Goal: Check status

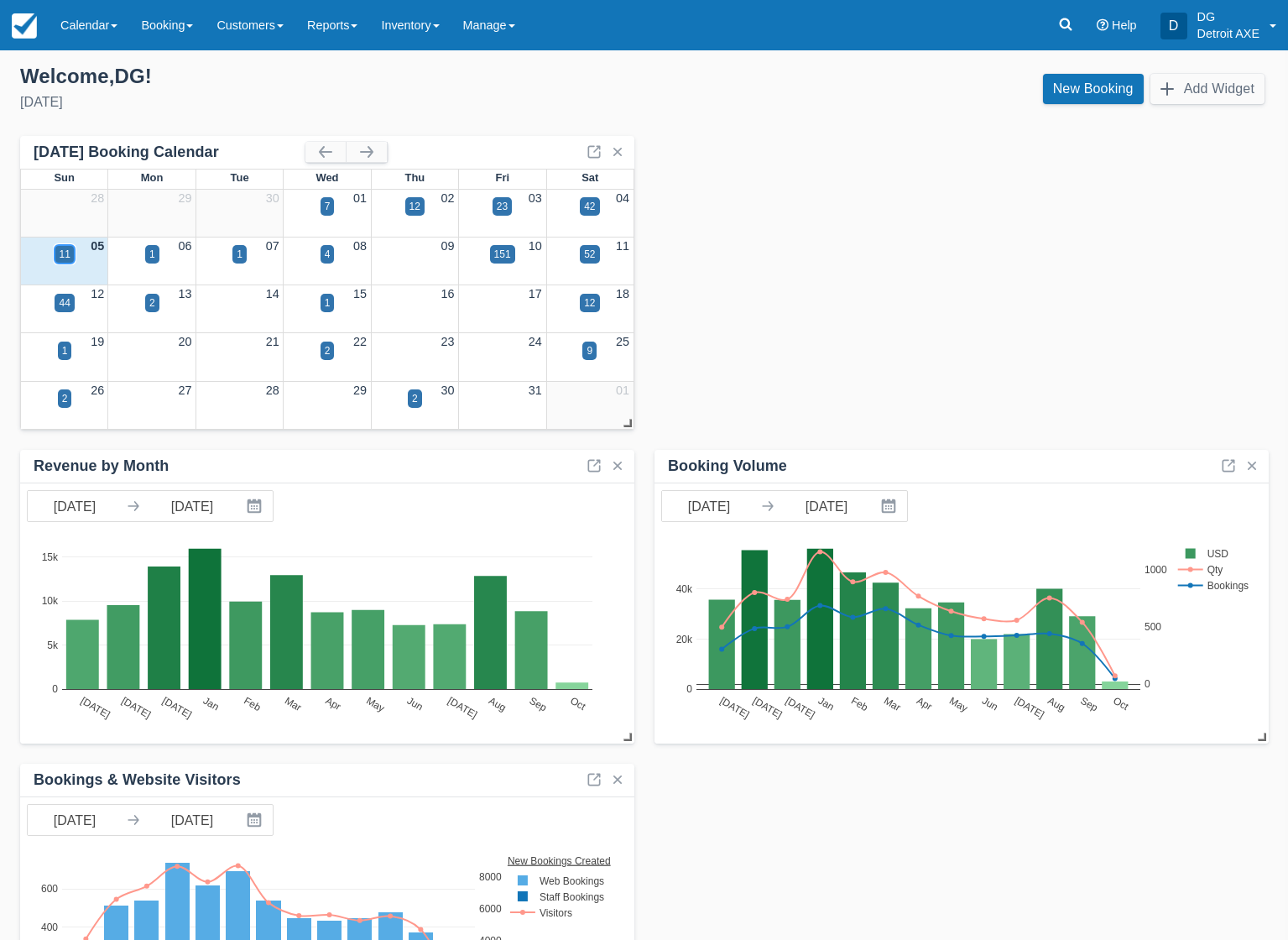
click at [63, 252] on div "11" at bounding box center [64, 254] width 11 height 15
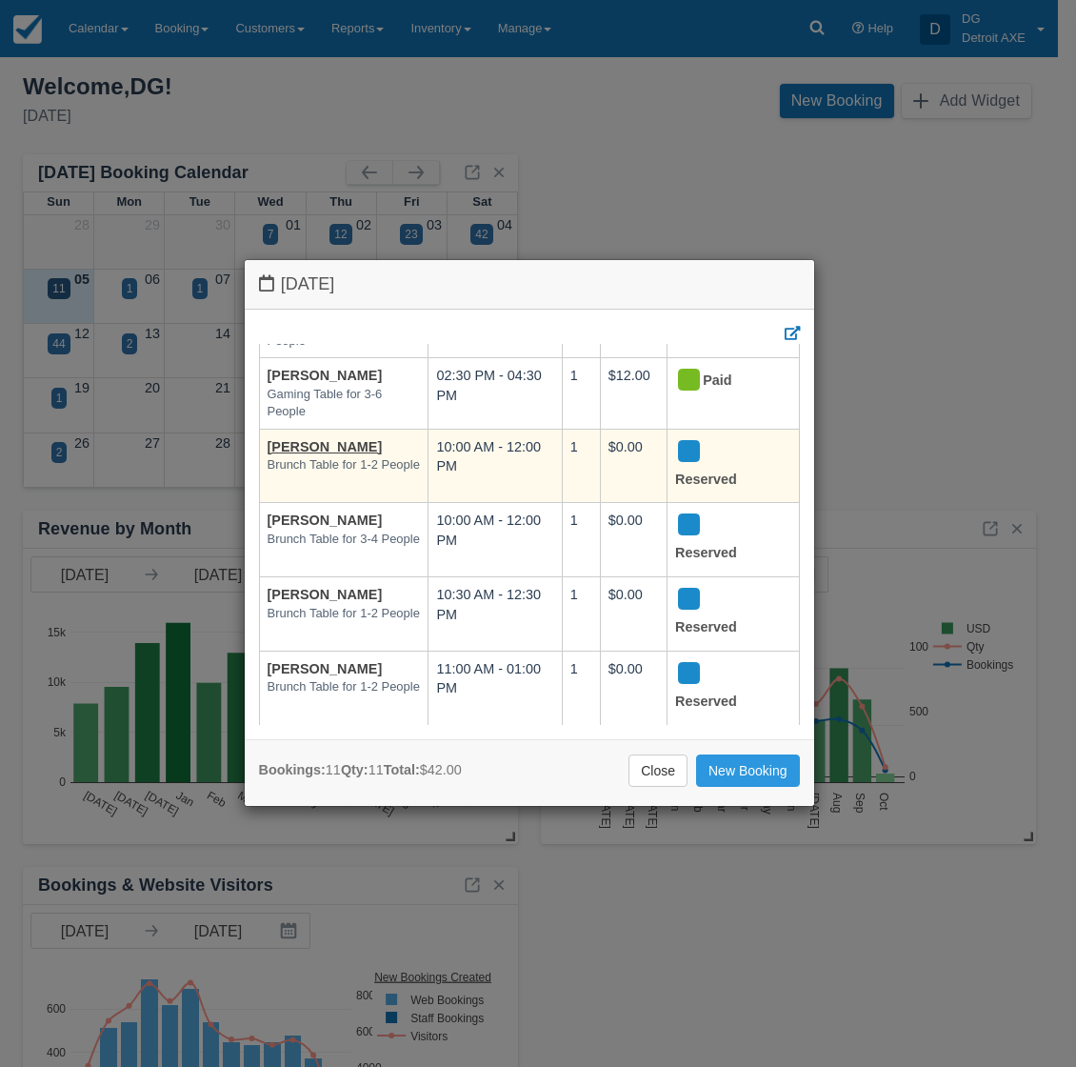
scroll to position [357, 0]
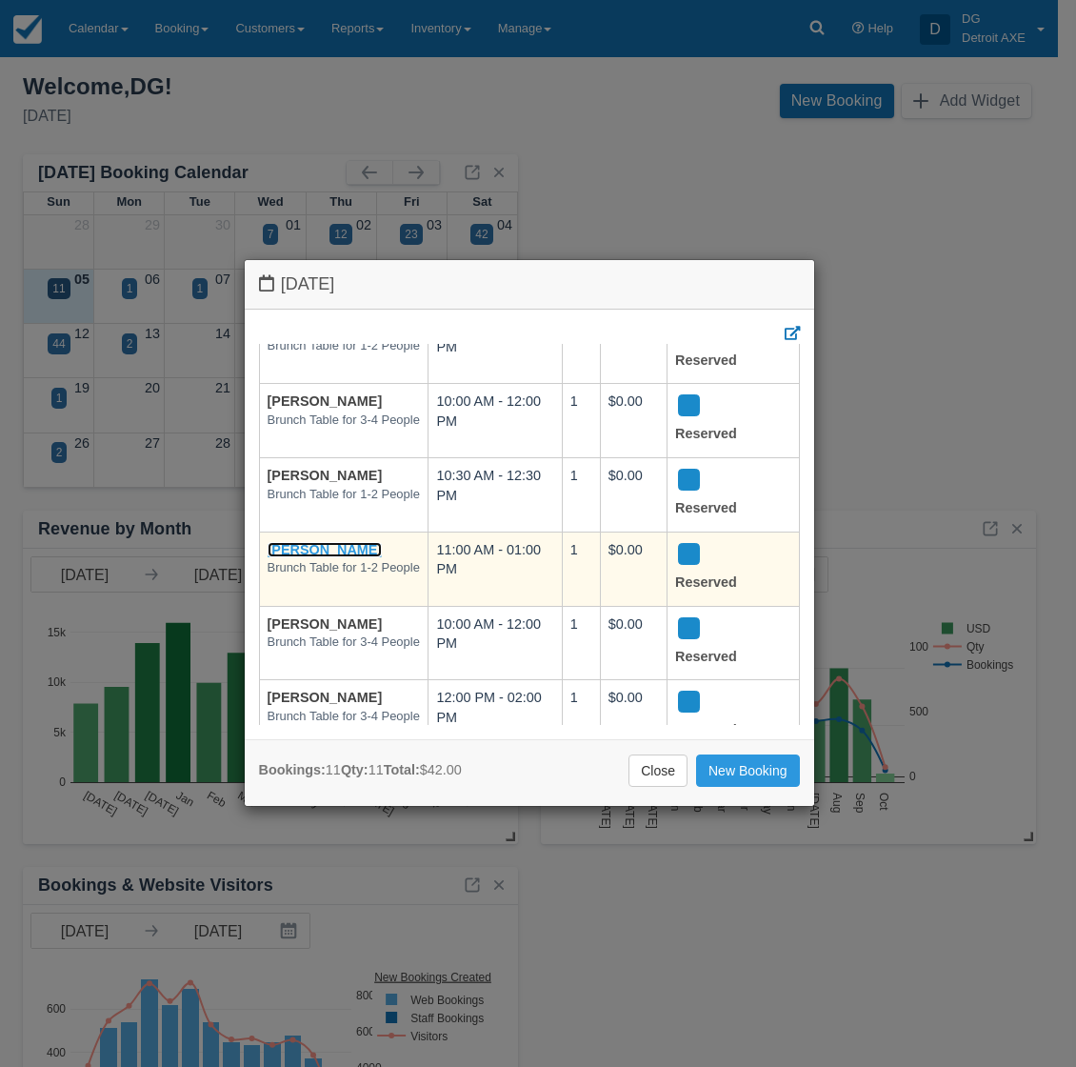
click at [325, 549] on link "[PERSON_NAME]" at bounding box center [325, 549] width 115 height 15
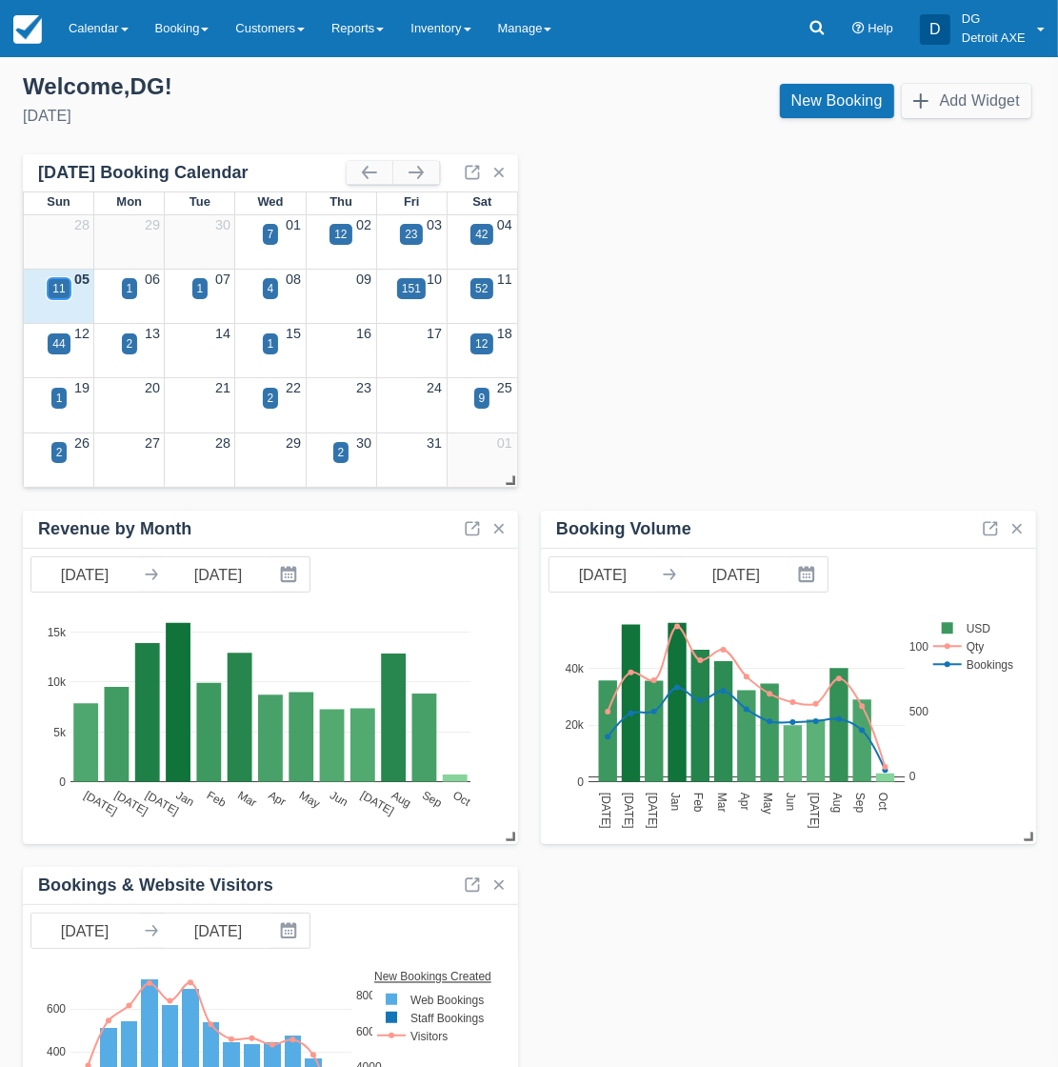
click at [57, 289] on div "11" at bounding box center [58, 288] width 12 height 17
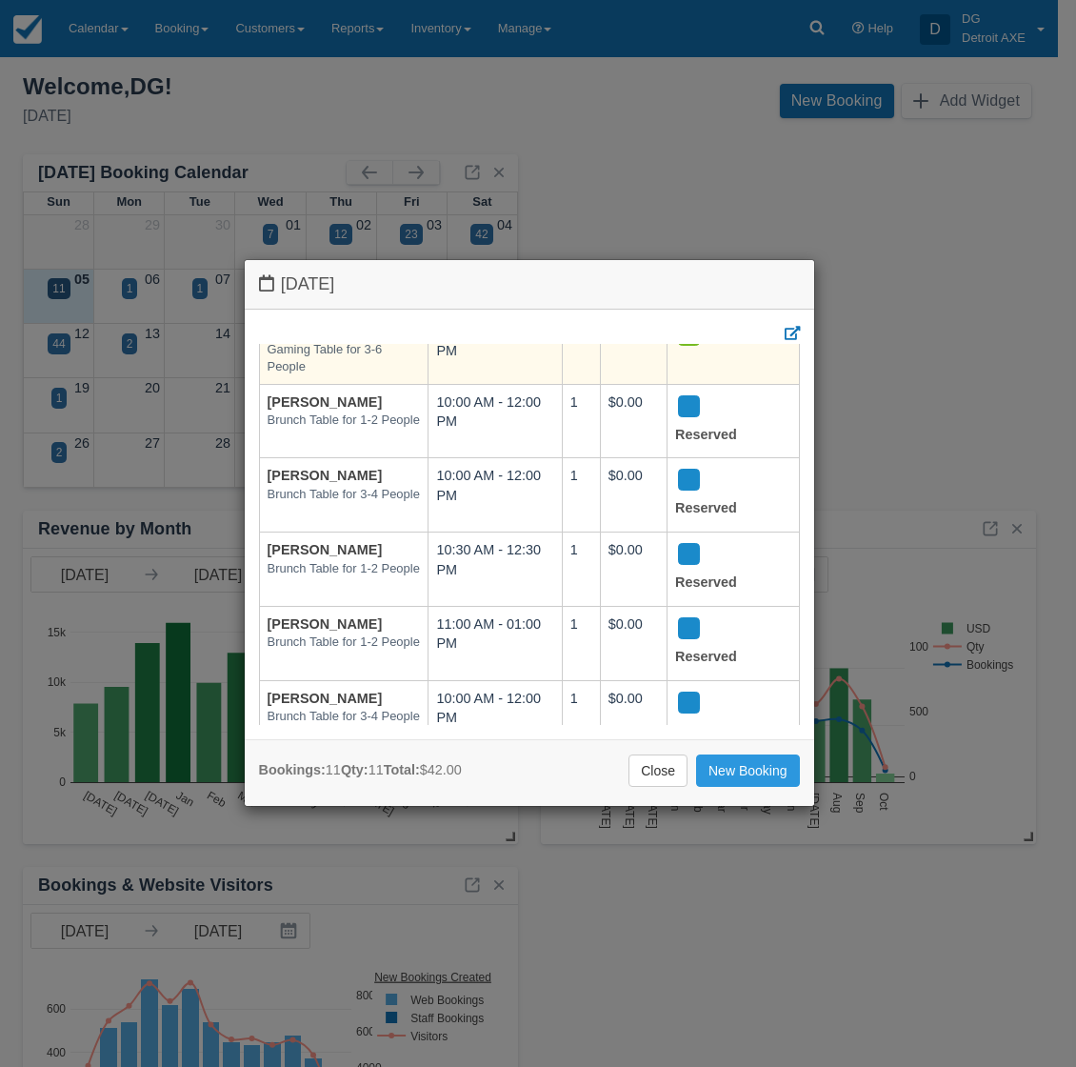
scroll to position [357, 0]
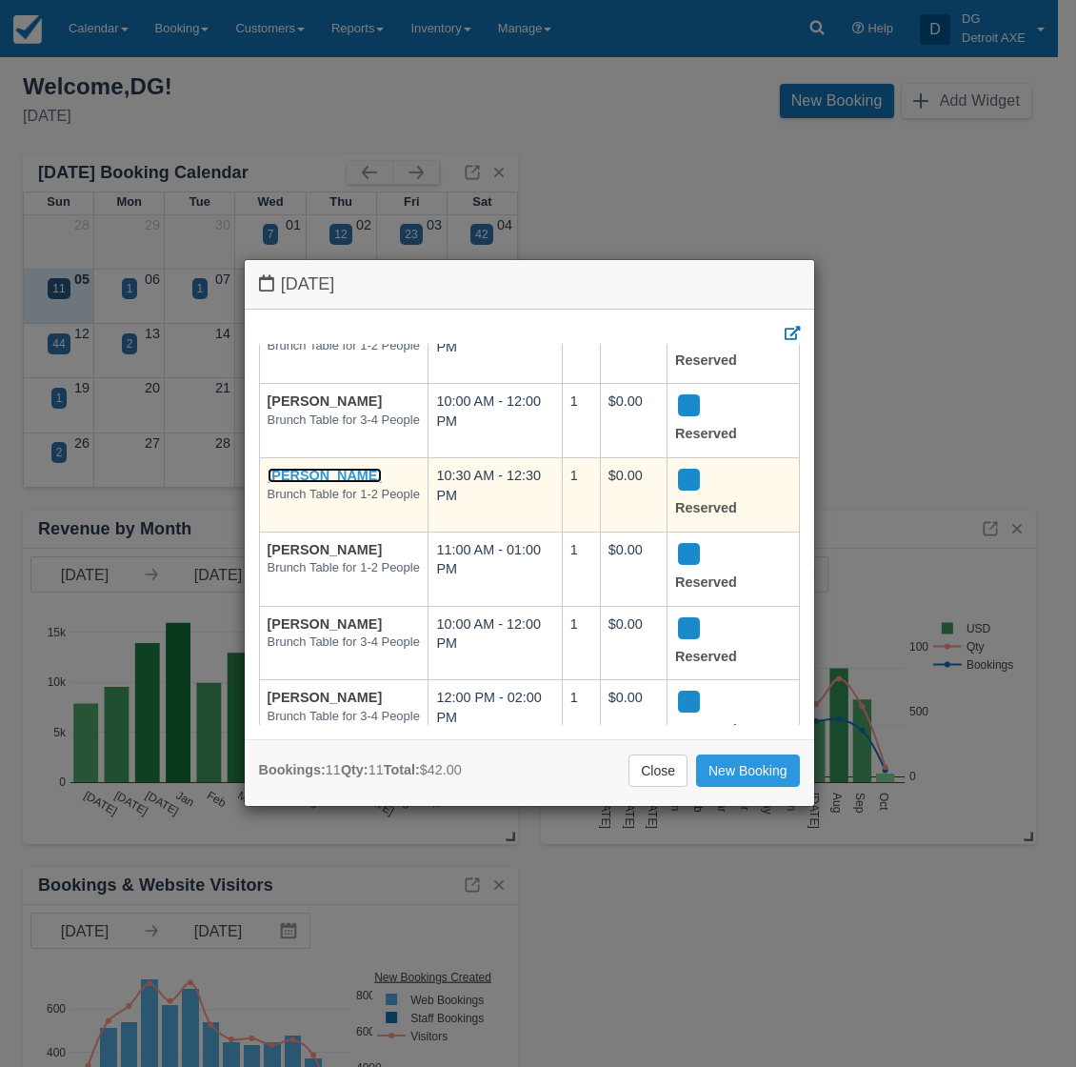
click at [324, 468] on link "[PERSON_NAME]" at bounding box center [325, 475] width 115 height 15
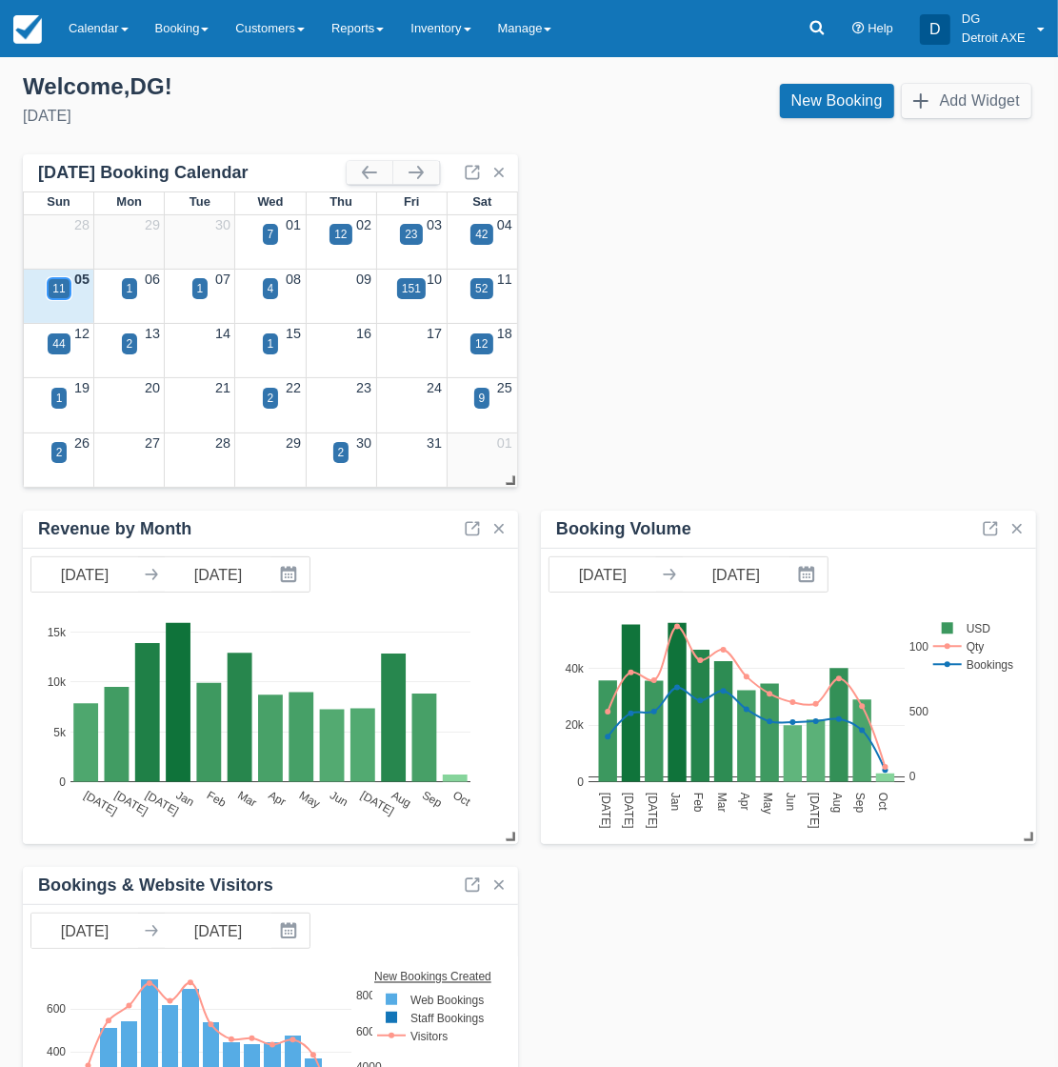
click at [65, 291] on div "11" at bounding box center [59, 288] width 22 height 21
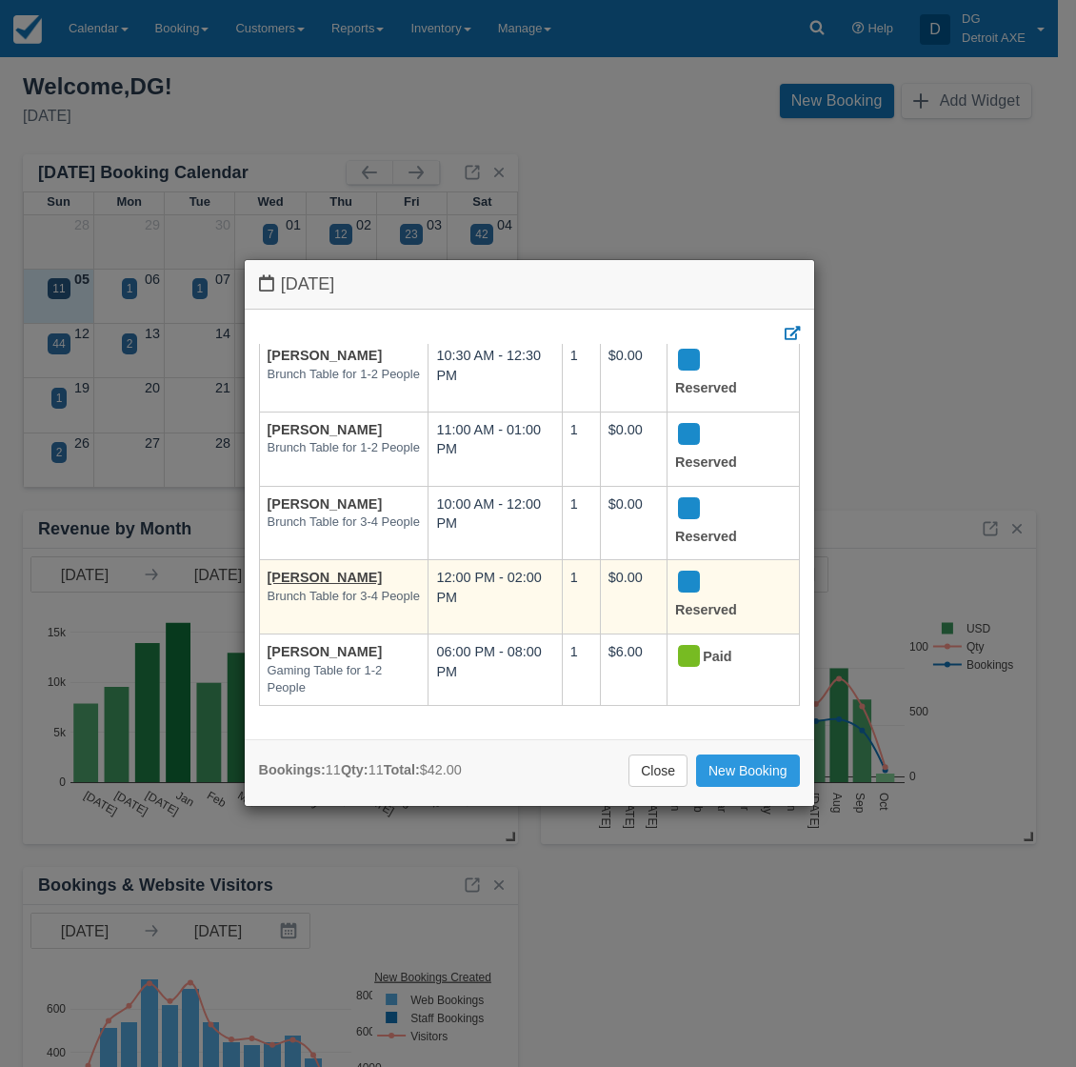
scroll to position [496, 0]
